Goal: Task Accomplishment & Management: Manage account settings

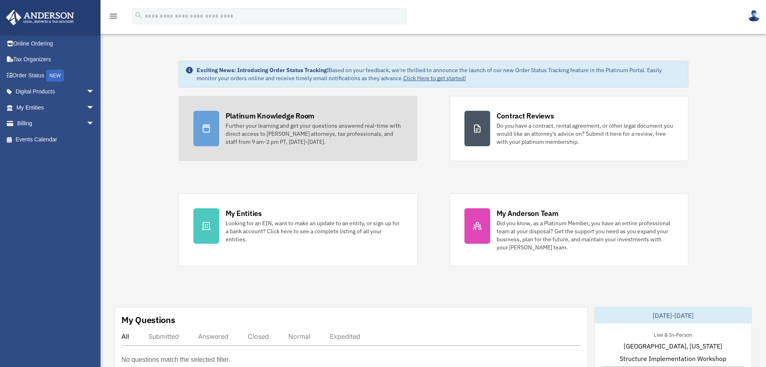
click at [279, 119] on div "Platinum Knowledge Room" at bounding box center [270, 116] width 89 height 10
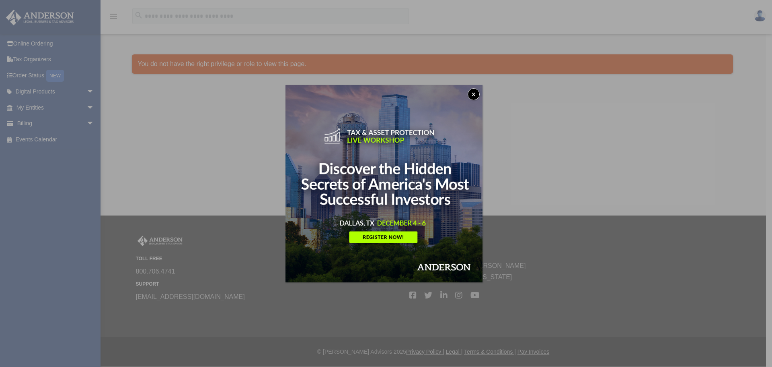
click at [479, 96] on button "x" at bounding box center [474, 94] width 12 height 12
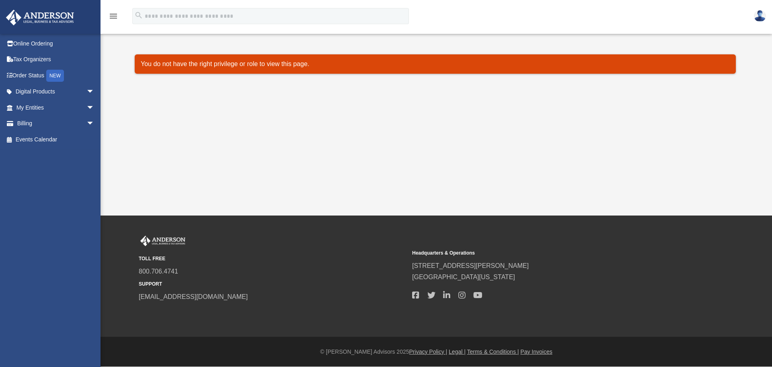
click at [762, 13] on img at bounding box center [760, 16] width 12 height 12
click at [758, 19] on img at bounding box center [760, 16] width 12 height 12
click at [761, 19] on img at bounding box center [760, 16] width 12 height 12
click at [16, 122] on span at bounding box center [14, 124] width 6 height 6
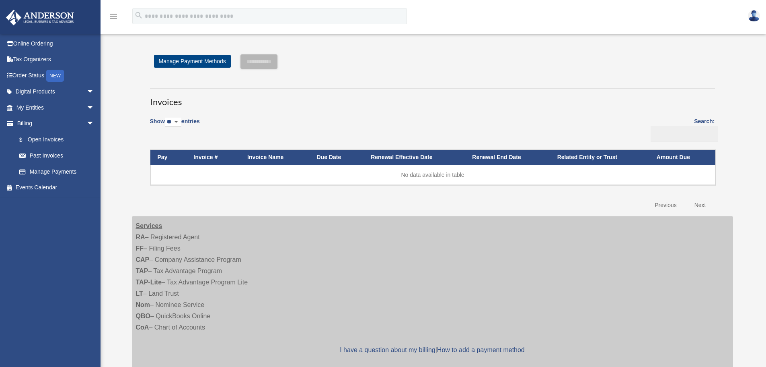
click at [752, 17] on img at bounding box center [754, 16] width 12 height 12
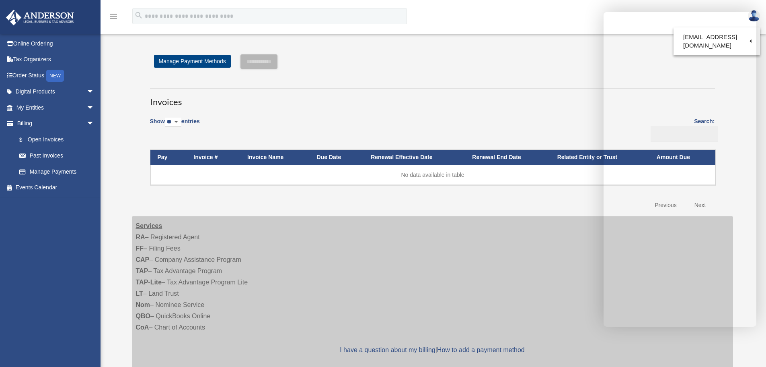
click at [538, 79] on div "**********" at bounding box center [432, 133] width 577 height 159
click at [570, 19] on div "menu search Site Menu add pegmaedu@msn.com Reset Password Logout" at bounding box center [383, 19] width 754 height 27
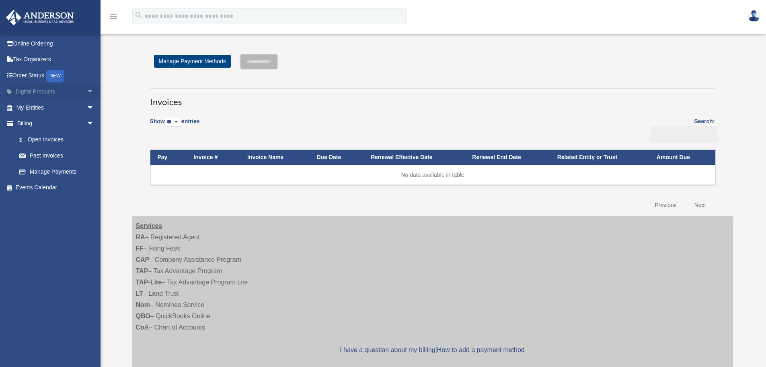
click at [36, 91] on link "Digital Products arrow_drop_down" at bounding box center [56, 92] width 101 height 16
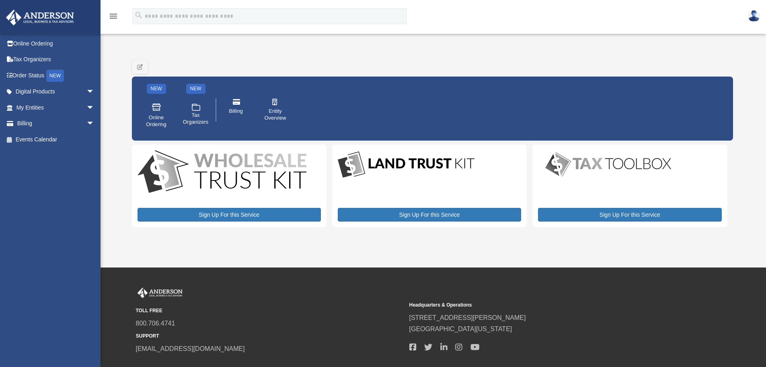
click at [45, 24] on img at bounding box center [40, 18] width 73 height 16
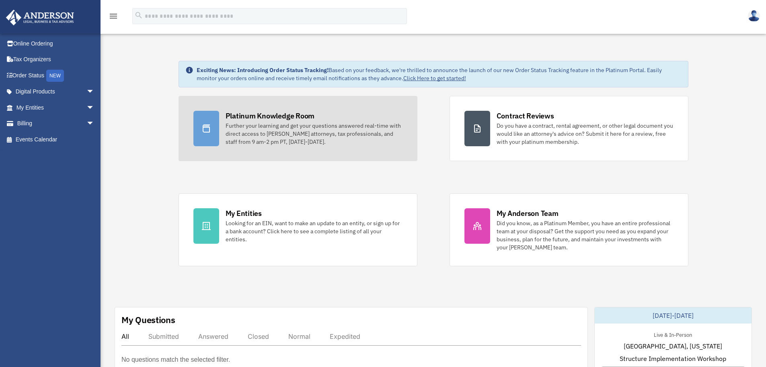
click at [246, 124] on div "Further your learning and get your questions answered real-time with direct acc…" at bounding box center [314, 134] width 177 height 24
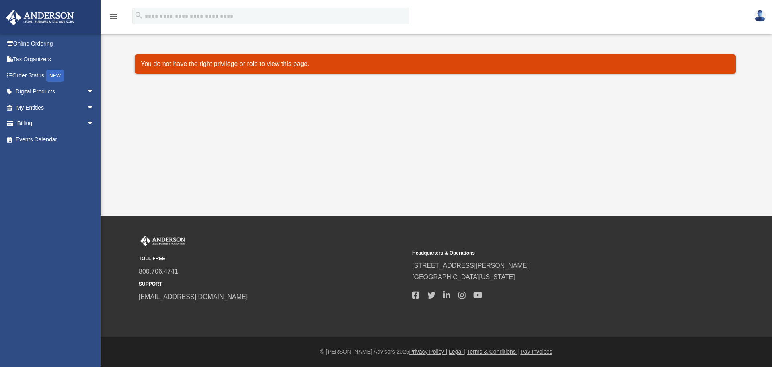
click at [58, 15] on img at bounding box center [40, 18] width 73 height 16
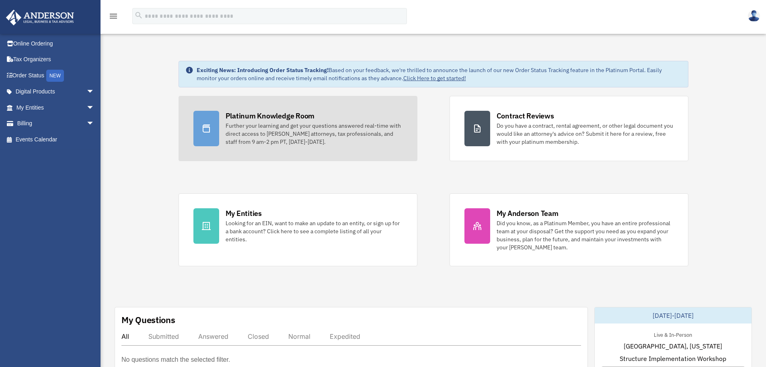
click at [207, 129] on icon at bounding box center [207, 129] width 10 height 10
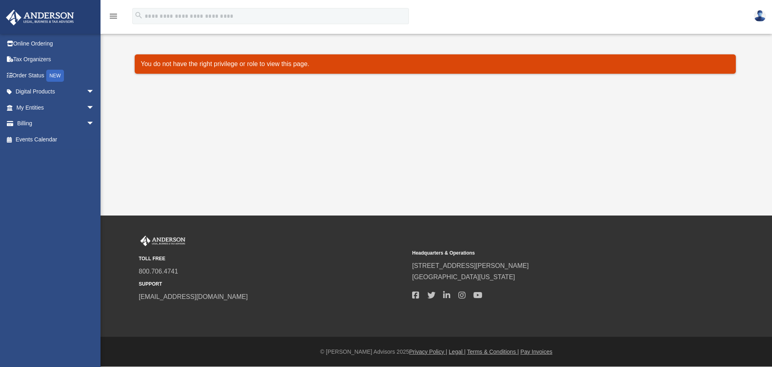
click at [760, 18] on img at bounding box center [760, 16] width 12 height 12
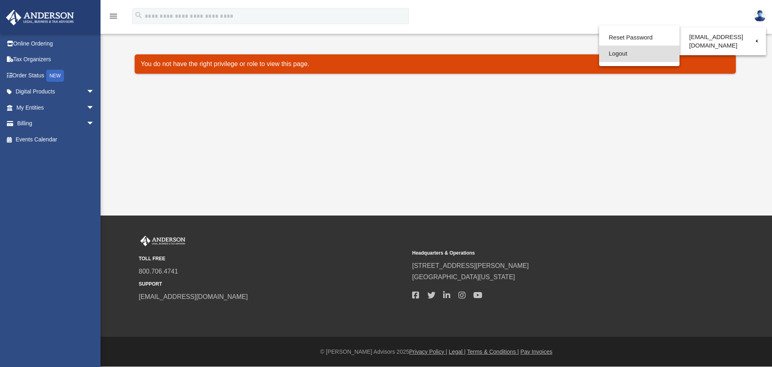
click at [622, 58] on link "Logout" at bounding box center [639, 53] width 80 height 16
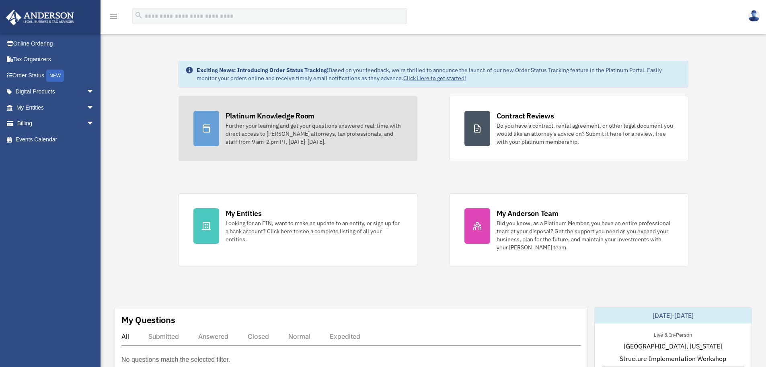
click at [210, 124] on icon at bounding box center [207, 129] width 10 height 10
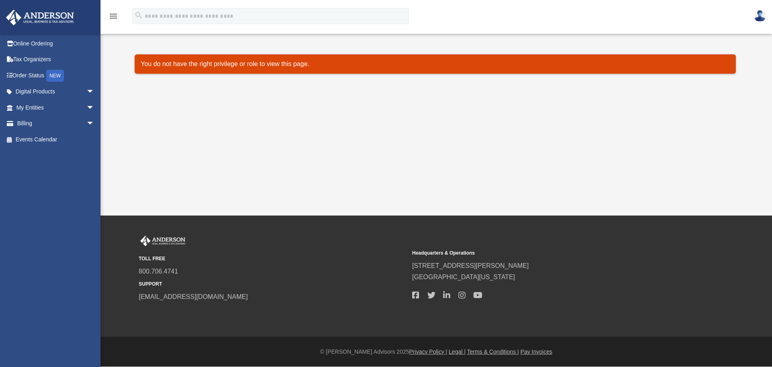
click at [764, 16] on img at bounding box center [760, 16] width 12 height 12
click at [114, 16] on icon "menu" at bounding box center [114, 16] width 10 height 10
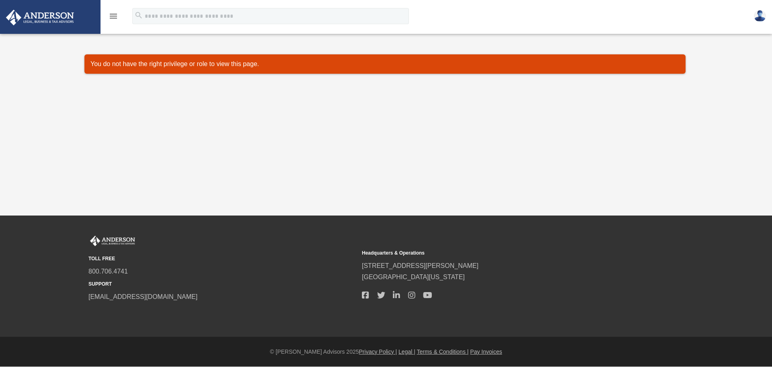
click at [114, 16] on icon "menu" at bounding box center [114, 16] width 10 height 10
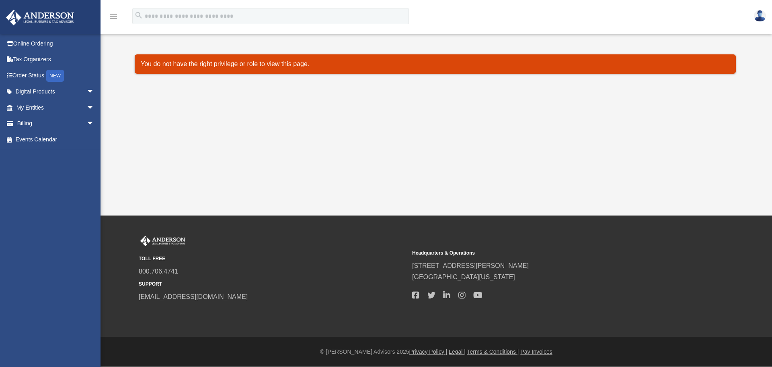
click at [759, 14] on img at bounding box center [760, 16] width 12 height 12
